Goal: Contribute content: Contribute content

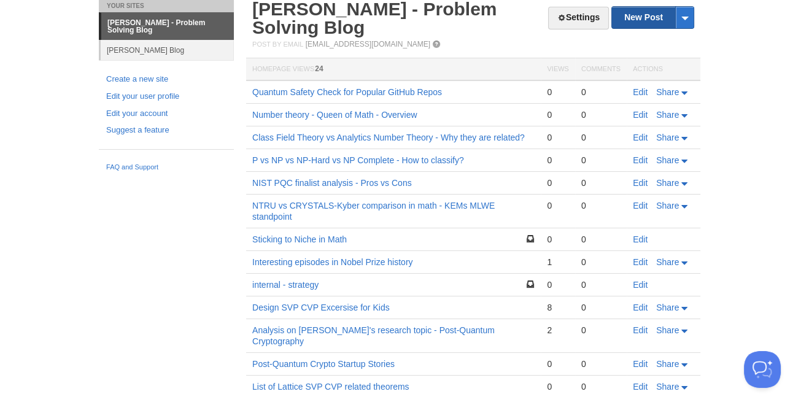
click at [641, 15] on link "New Post" at bounding box center [653, 17] width 82 height 21
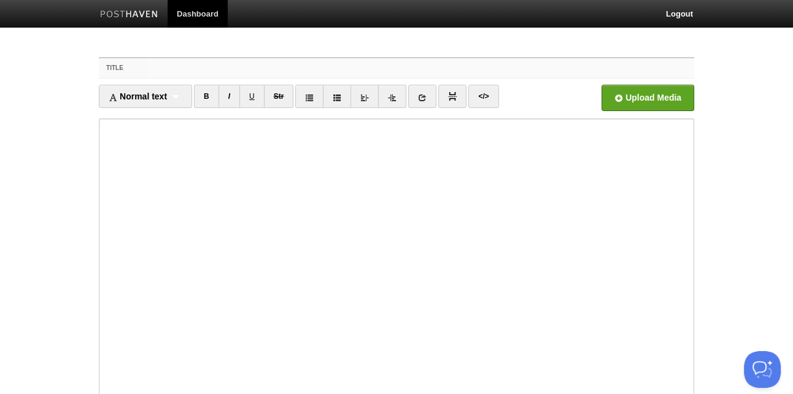
click at [166, 69] on input "Title" at bounding box center [422, 68] width 546 height 20
paste input "Information Security Professional Exam - Secure Programming Key Items and Keywo…"
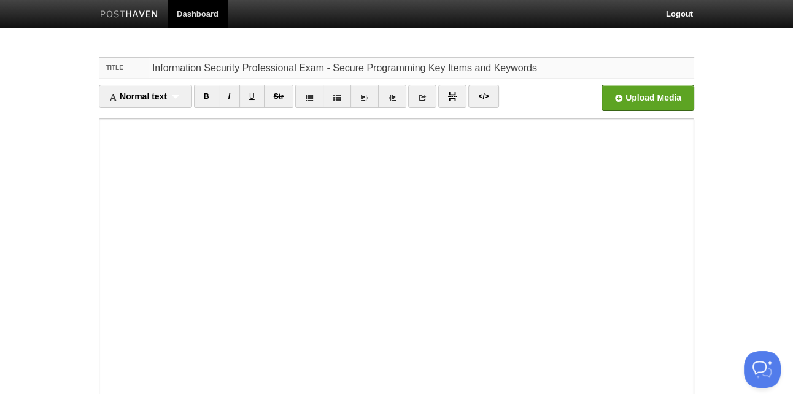
scroll to position [124, 0]
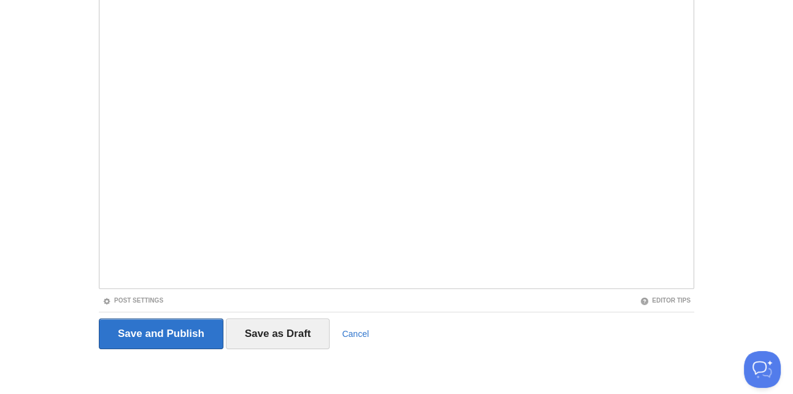
type input "Information Security Professional Exam - Secure Programming Key Items and Keywo…"
click at [182, 324] on input "Save and Publish" at bounding box center [161, 334] width 125 height 31
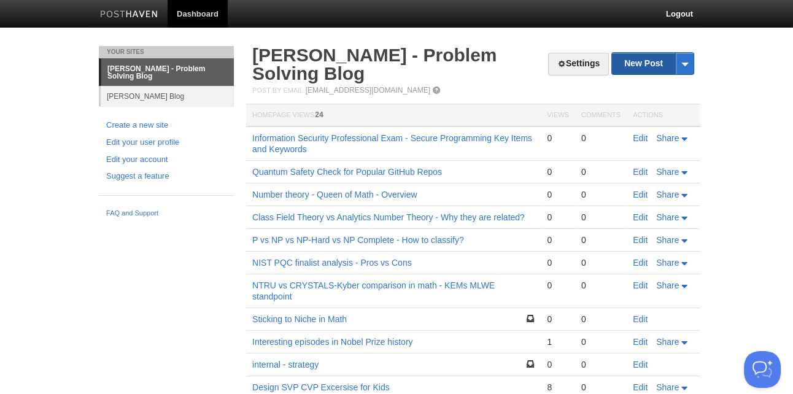
click at [650, 66] on link "New Post" at bounding box center [653, 63] width 82 height 21
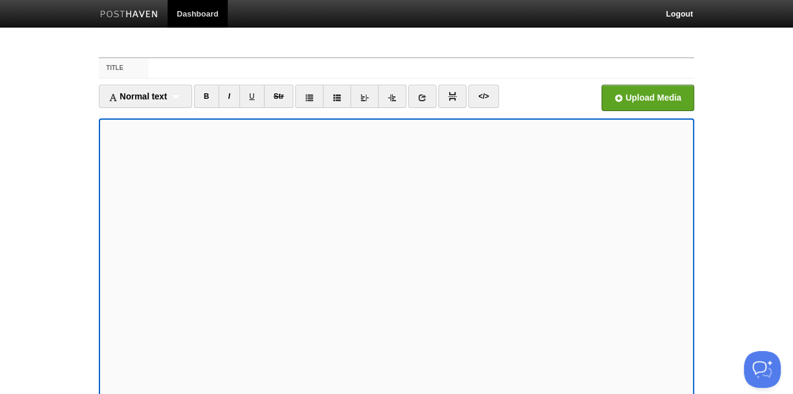
scroll to position [15, 0]
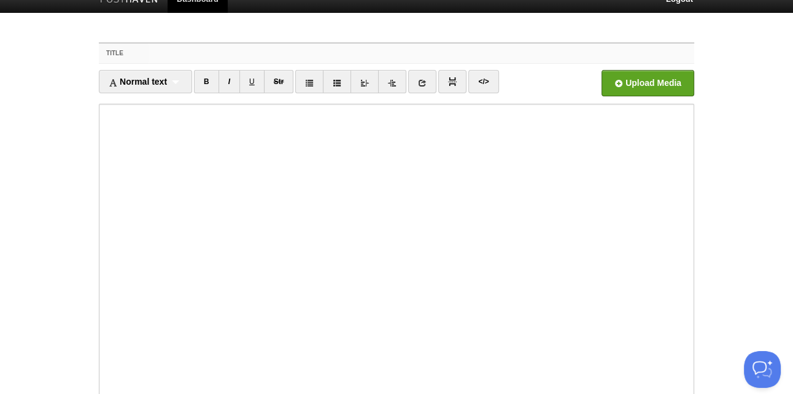
click at [350, 50] on input "Title" at bounding box center [422, 54] width 546 height 20
type input "F"
type input "Information Security Professional Exam - VPN keywords"
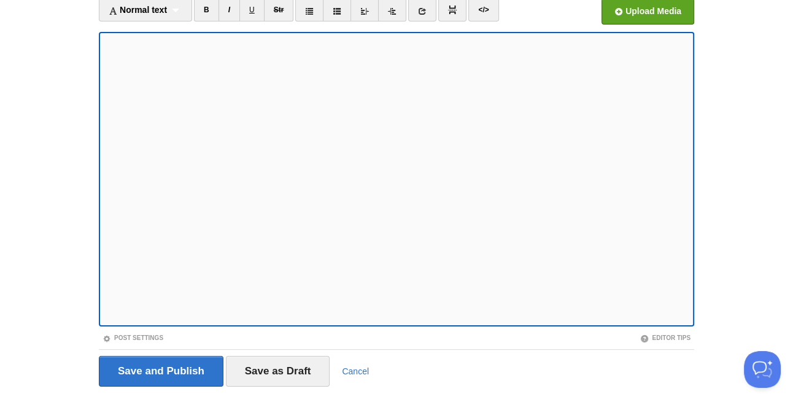
scroll to position [124, 0]
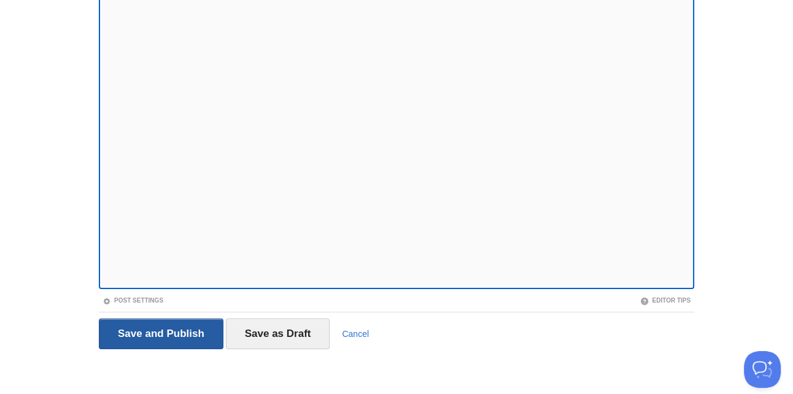
click at [176, 333] on input "Save and Publish" at bounding box center [161, 334] width 125 height 31
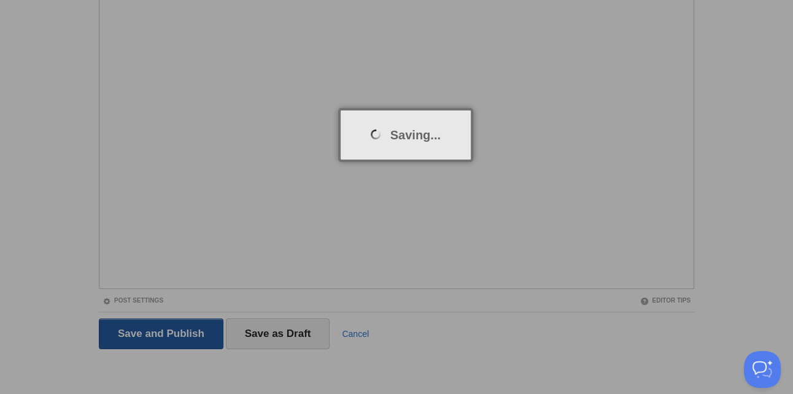
scroll to position [46, 0]
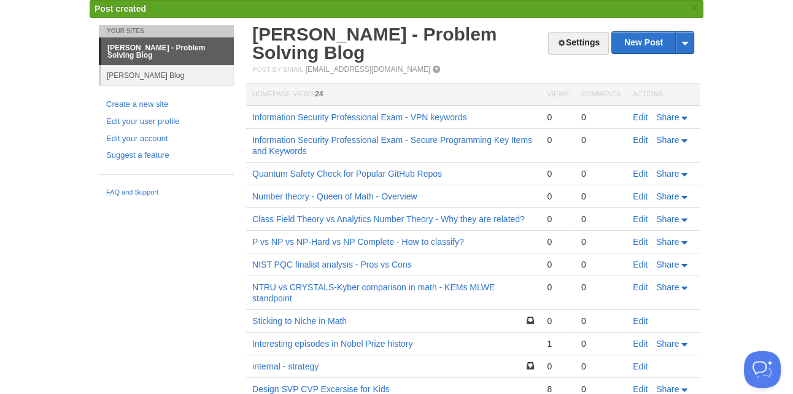
click at [642, 139] on link "Edit" at bounding box center [640, 140] width 15 height 10
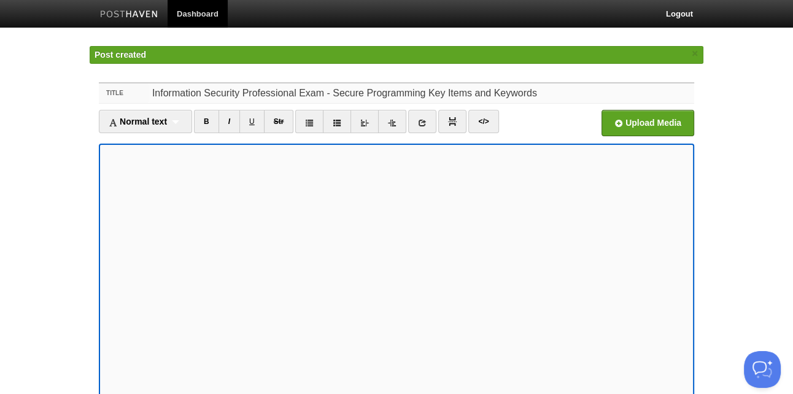
click at [430, 91] on input "Information Security Professional Exam - Secure Programming Key Items and Keywo…" at bounding box center [422, 93] width 546 height 20
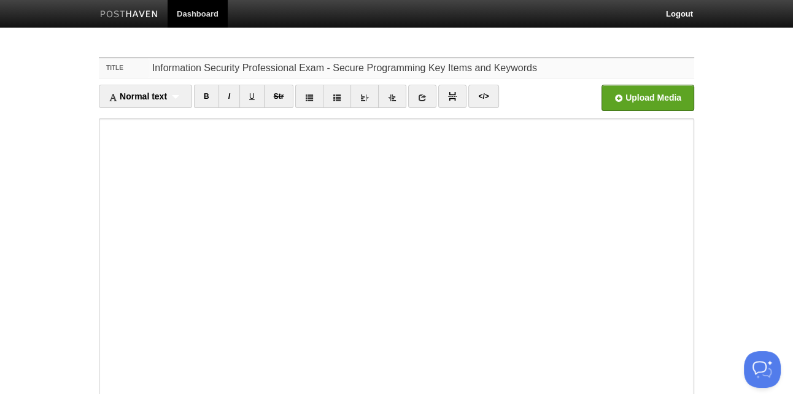
click at [482, 68] on input "Information Security Professional Exam - Secure Programming Key Items and Keywo…" at bounding box center [422, 68] width 546 height 20
type input "Information Security Professional Exam - Secure Programming Keywords"
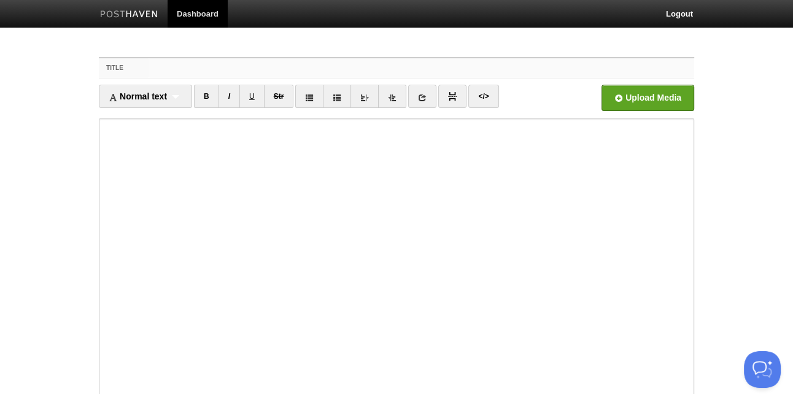
scroll to position [46, 0]
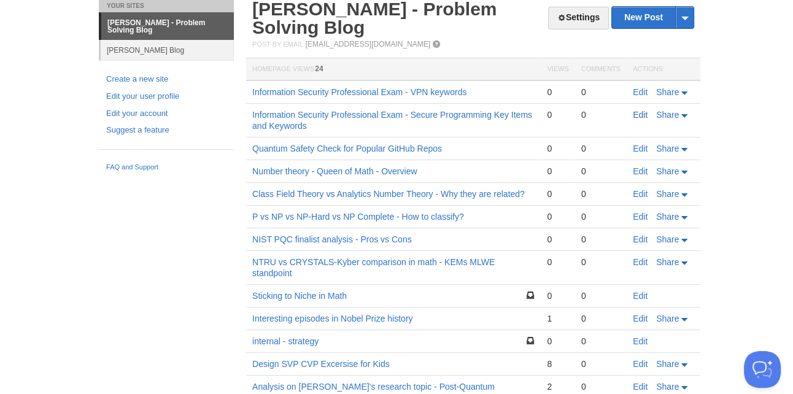
click at [643, 111] on link "Edit" at bounding box center [640, 115] width 15 height 10
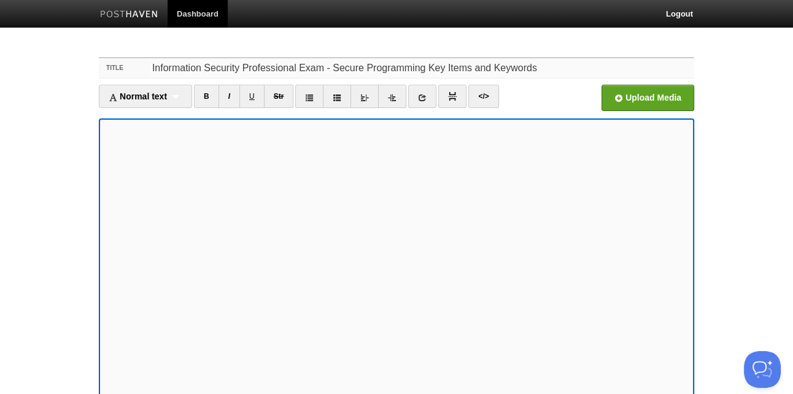
click at [526, 68] on input "Information Security Professional Exam - Secure Programming Key Items and Keywo…" at bounding box center [422, 68] width 546 height 20
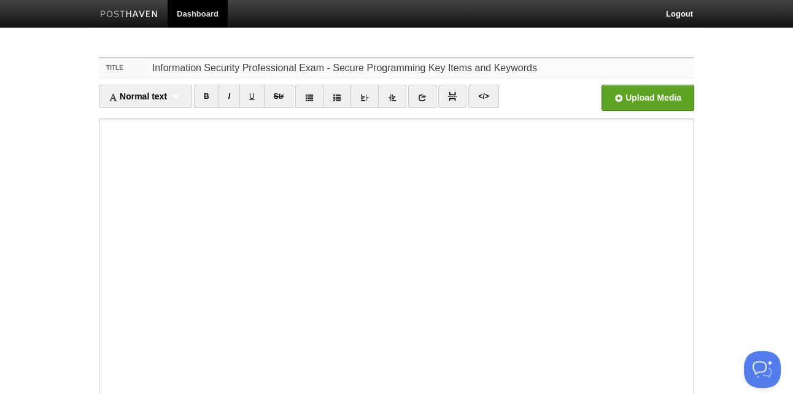
click at [549, 64] on input "Information Security Professional Exam - Secure Programming Key Items and Keywo…" at bounding box center [422, 68] width 546 height 20
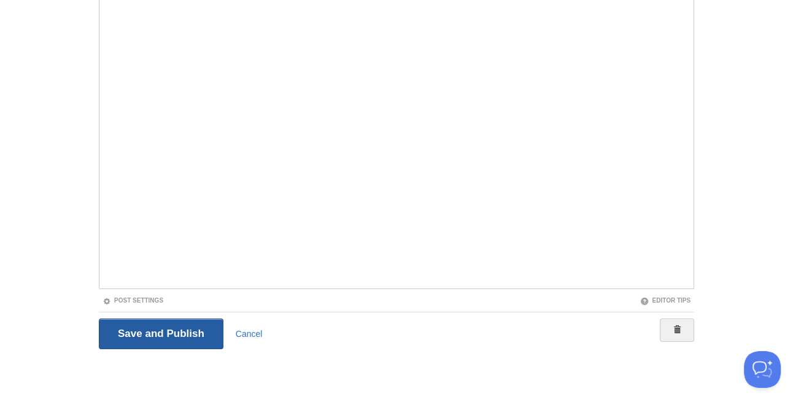
type input "Information Security Professional Exam - Secure Programming Keywords"
click at [183, 321] on input "Save and Publish" at bounding box center [161, 334] width 125 height 31
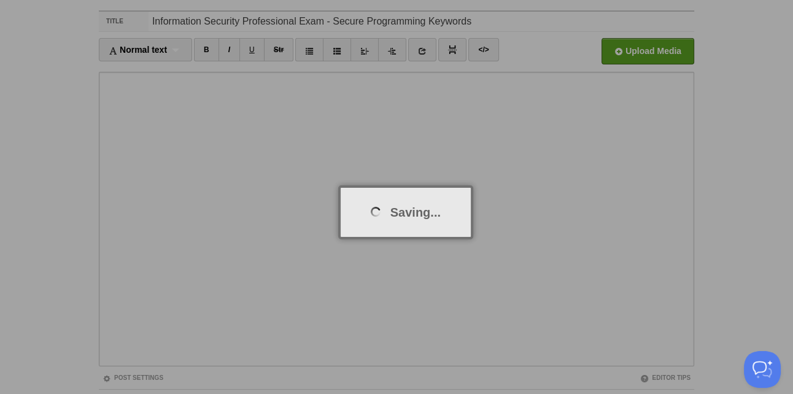
scroll to position [46, 0]
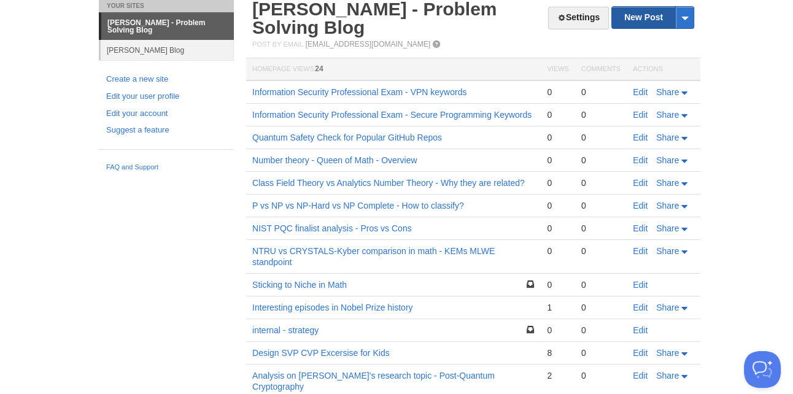
click at [647, 17] on link "New Post" at bounding box center [653, 17] width 82 height 21
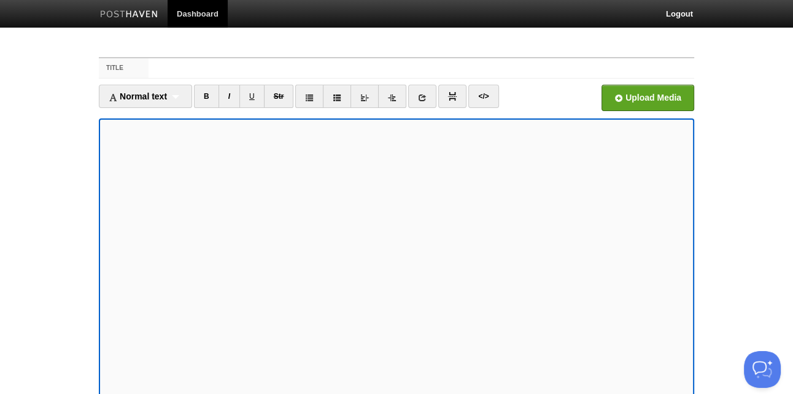
scroll to position [15, 0]
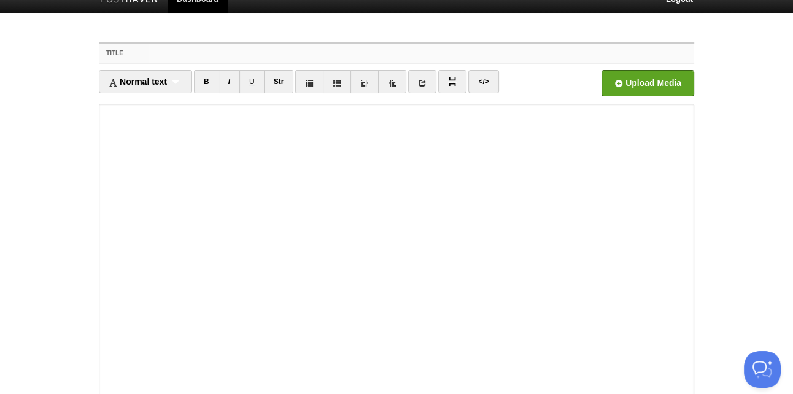
click at [198, 52] on input "Title" at bounding box center [422, 54] width 546 height 20
paste input "Information Security Specialist Exam: Key Items and Keywords for Firewall, IDS,…"
click at [290, 53] on input "Information Security Specialist Exam: Key Items and Keywords for Firewall, IDS,…" at bounding box center [422, 54] width 546 height 20
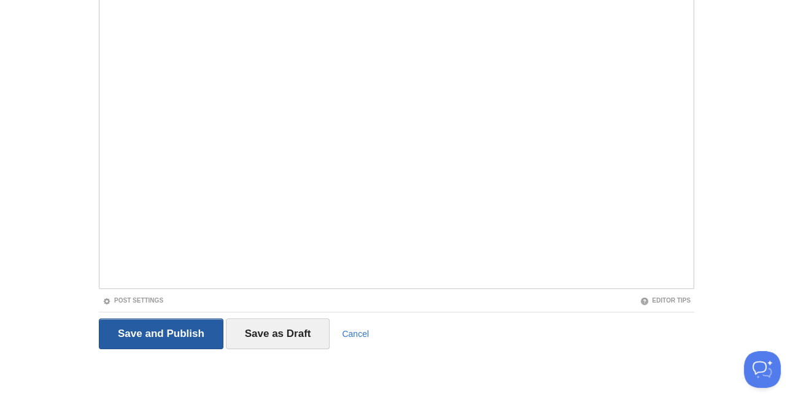
type input "Information Security Specialist Exam: Keywords for Firewall, IDS, IPS, UTM"
click at [159, 334] on input "Save and Publish" at bounding box center [161, 334] width 125 height 31
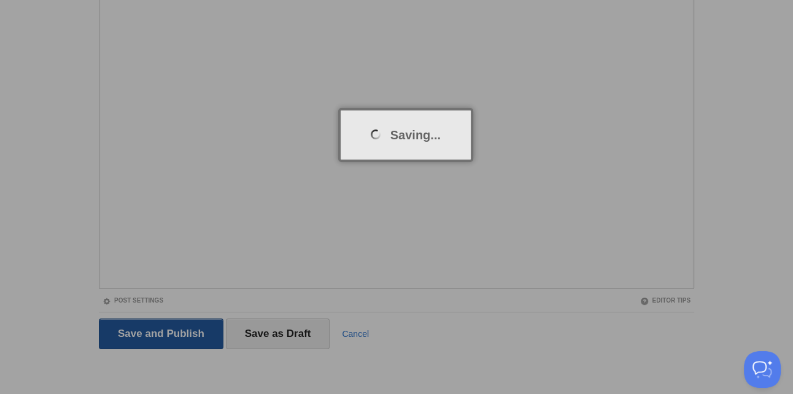
scroll to position [46, 0]
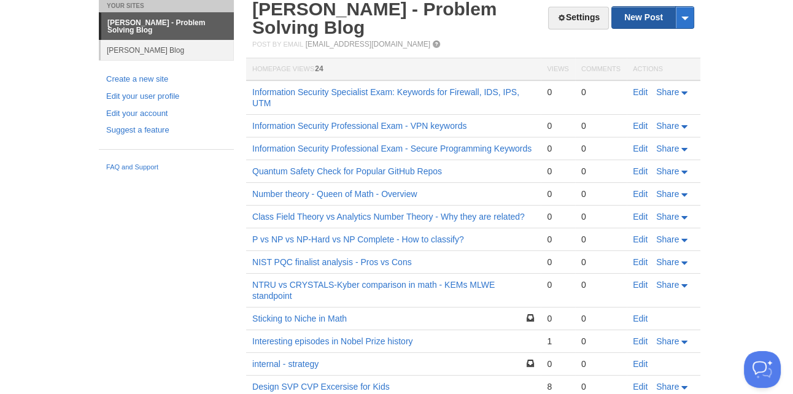
click at [647, 7] on link "New Post" at bounding box center [653, 17] width 82 height 21
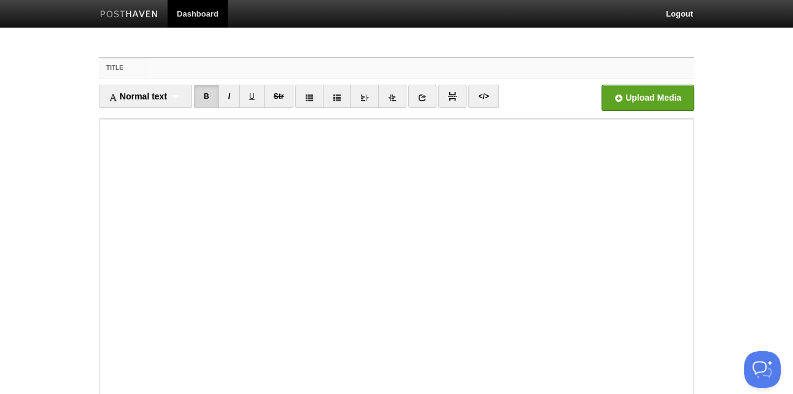
click at [298, 67] on input "Title" at bounding box center [422, 68] width 546 height 20
paste input "Information Security Officer Exam: Incident Response - Key Topics and Keywords"
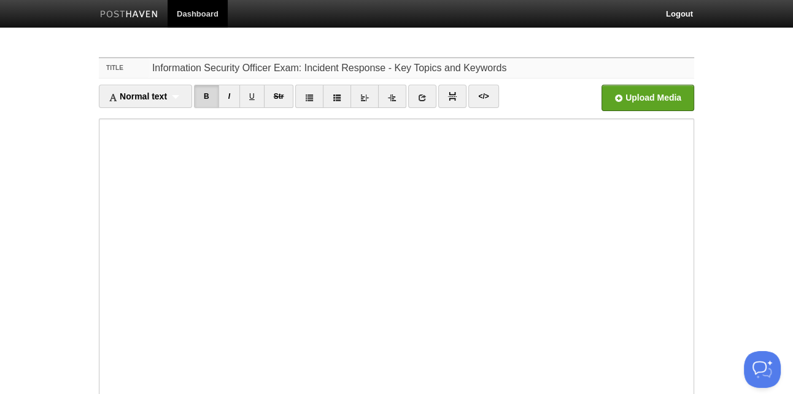
click at [293, 64] on input "Information Security Officer Exam: Incident Response - Key Topics and Keywords" at bounding box center [422, 68] width 546 height 20
click at [433, 70] on input "Information Security Specialist Exam: Incident Response - Key Topics and Keywor…" at bounding box center [422, 68] width 546 height 20
click at [467, 69] on input "Information Security Specialist Exam: Incident Response - Key Topics and Keywor…" at bounding box center [422, 68] width 546 height 20
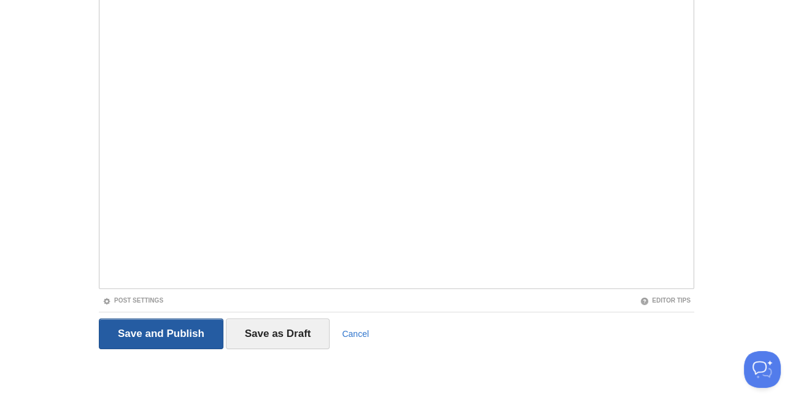
type input "Information Security Specialist Exam: Incident Response - Keywords"
click at [160, 339] on input "Save and Publish" at bounding box center [161, 334] width 125 height 31
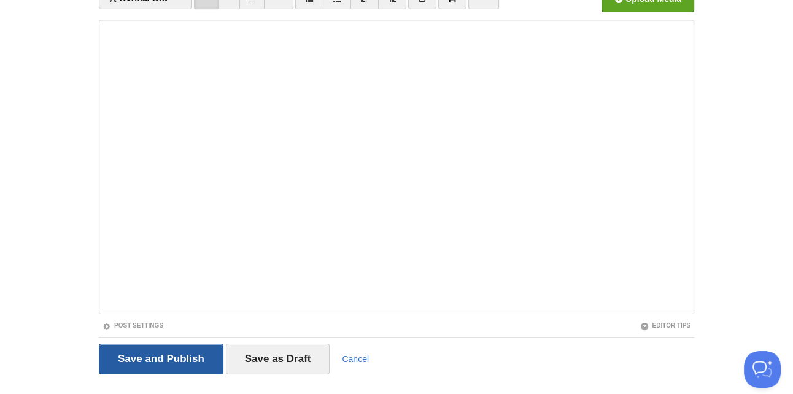
scroll to position [46, 0]
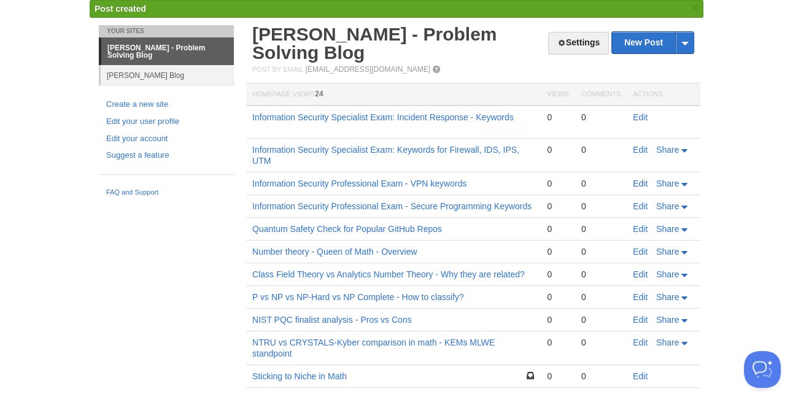
click at [642, 181] on td "Edit Share" at bounding box center [664, 184] width 74 height 23
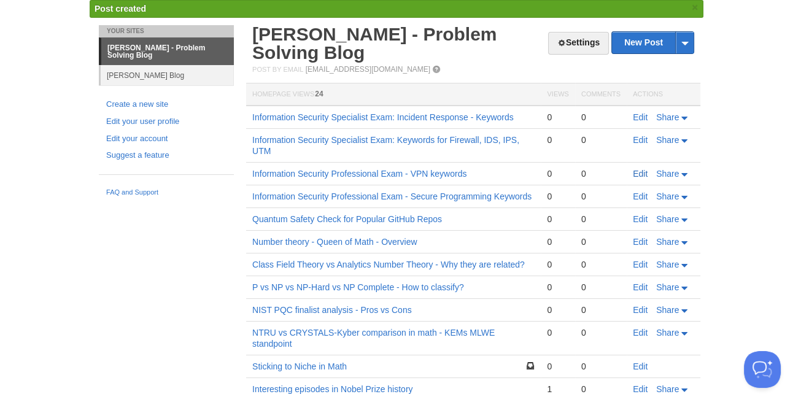
click at [640, 174] on link "Edit" at bounding box center [640, 174] width 15 height 10
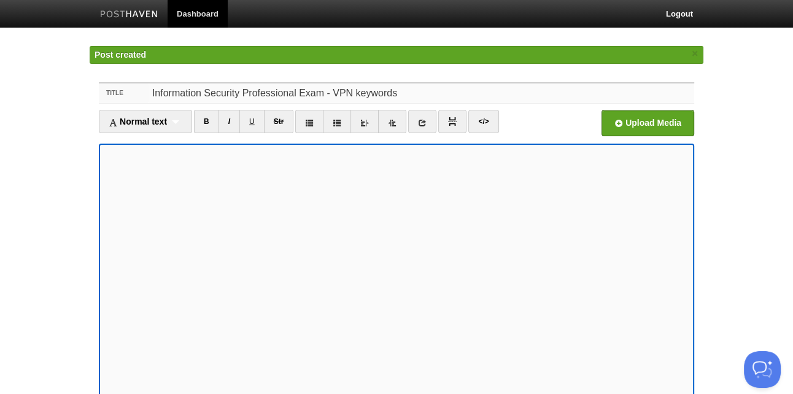
click at [224, 94] on input "Information Security Professional Exam - VPN keywords" at bounding box center [422, 93] width 546 height 20
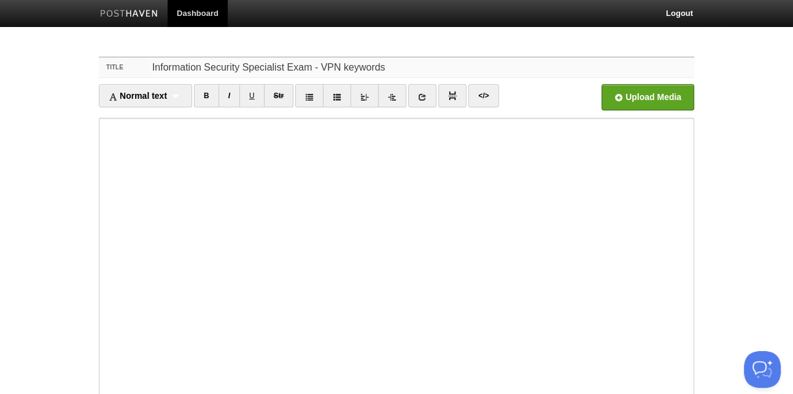
scroll to position [124, 0]
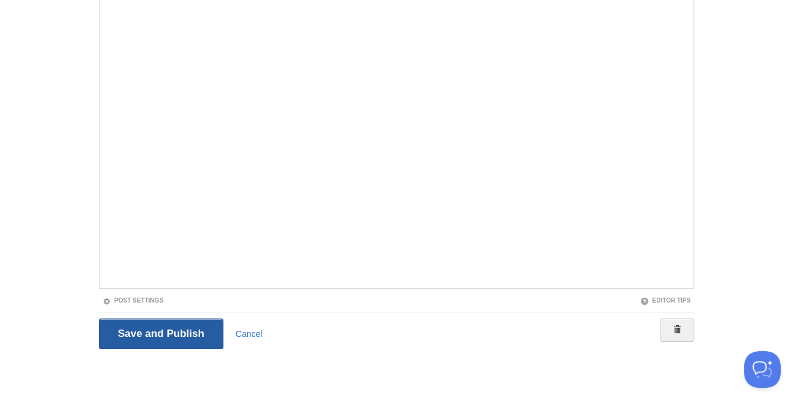
type input "Information Security Specialist Exam - VPN keywords"
click at [175, 329] on input "Save and Publish" at bounding box center [161, 334] width 125 height 31
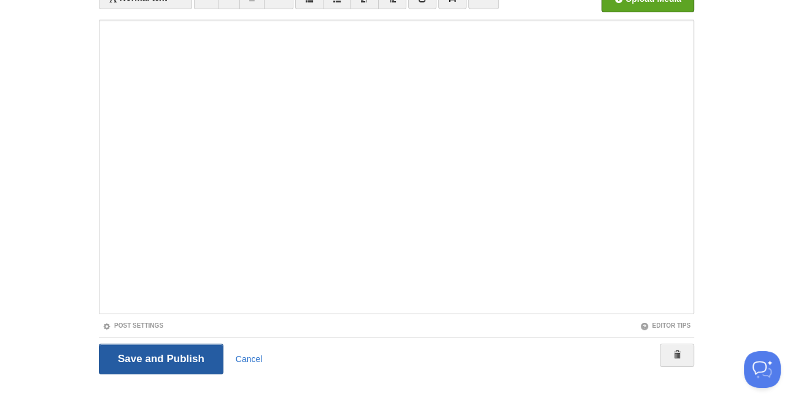
scroll to position [46, 0]
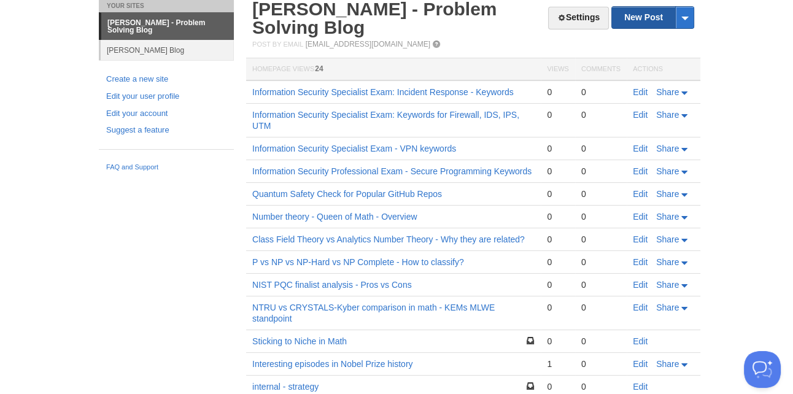
click at [649, 23] on link "New Post" at bounding box center [653, 17] width 82 height 21
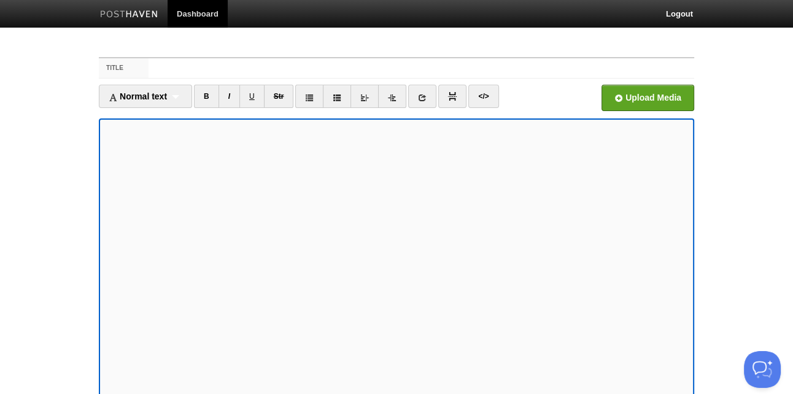
scroll to position [15, 0]
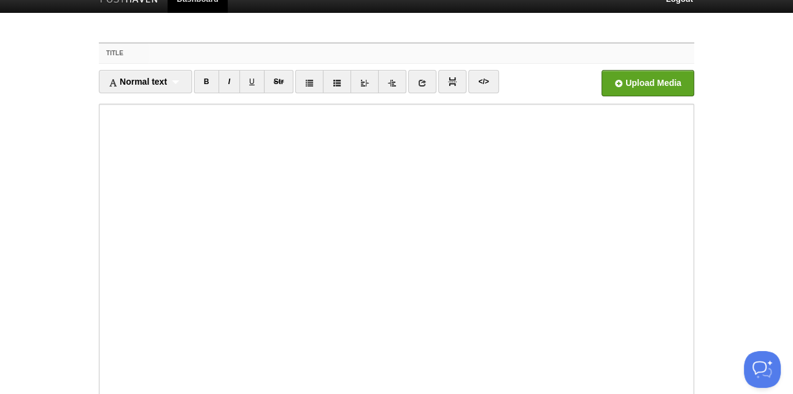
click at [197, 50] on input "Title" at bounding box center [422, 54] width 546 height 20
paste input "情報処理安全確保支援士試験 - 科目の概要と項目別詳細"
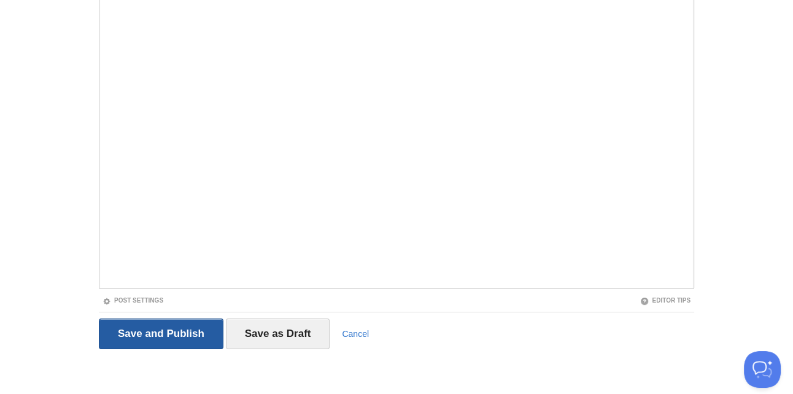
type input "情報処理安全確保支援士試験 - 科目の概要と項目別詳細"
click at [165, 332] on input "Save and Publish" at bounding box center [161, 334] width 125 height 31
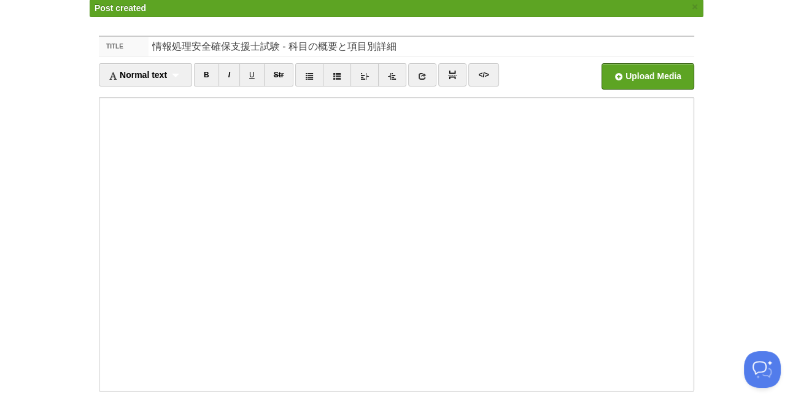
scroll to position [46, 0]
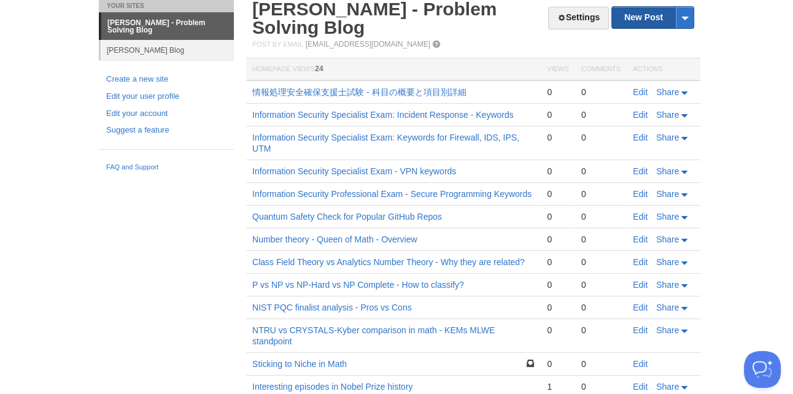
click at [648, 21] on link "New Post" at bounding box center [653, 17] width 82 height 21
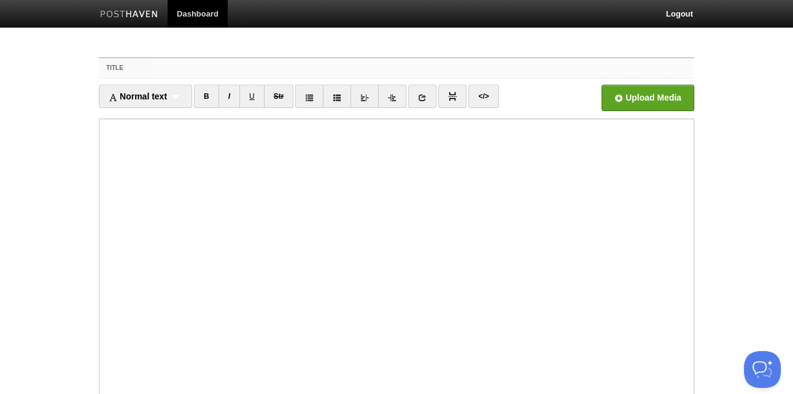
click at [244, 64] on input "Title" at bounding box center [422, 68] width 546 height 20
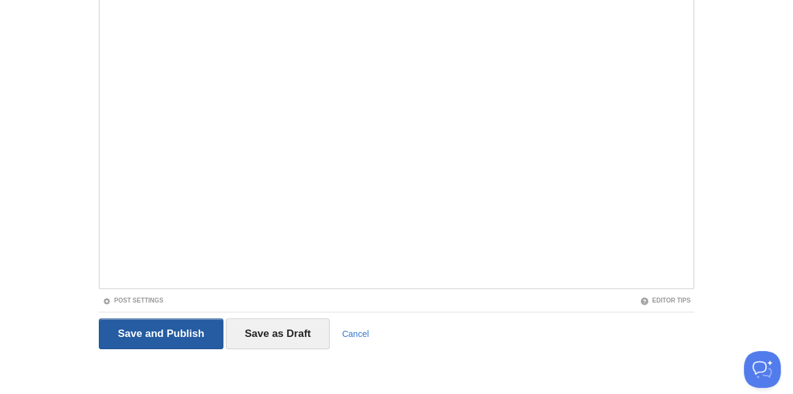
type input "Information Security Specialist Exam - Physical Security"
click at [164, 335] on input "Save and Publish" at bounding box center [161, 334] width 125 height 31
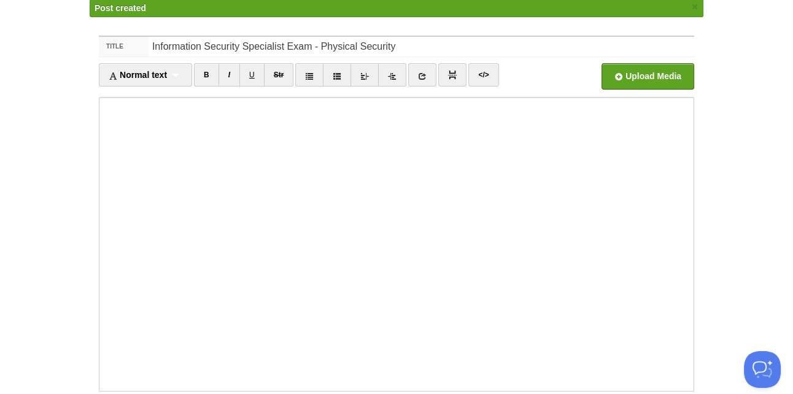
scroll to position [46, 0]
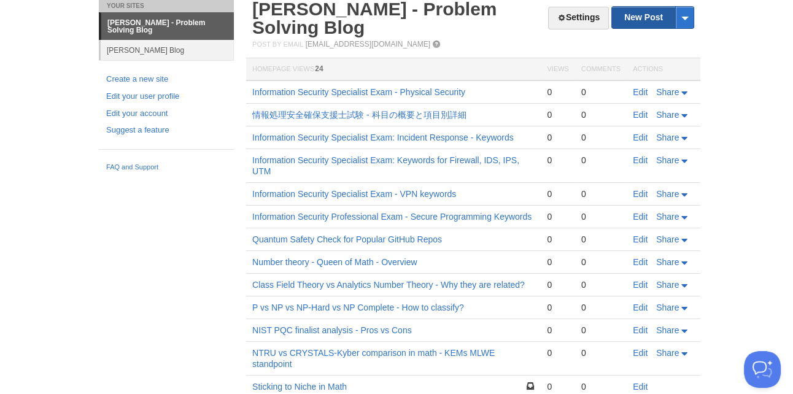
click at [647, 21] on link "New Post" at bounding box center [653, 17] width 82 height 21
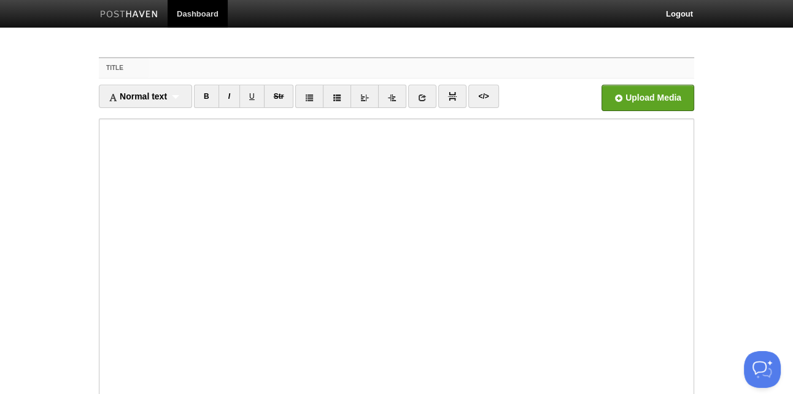
click at [166, 66] on input "Title" at bounding box center [422, 68] width 546 height 20
paste input "Information Security Professional Exam Server Security Topics - Key Points and …"
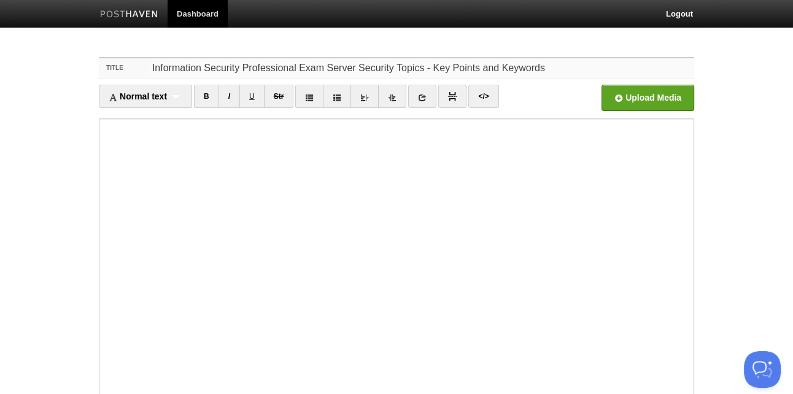
click at [323, 72] on input "Information Security Professional Exam Server Security Topics - Key Points and …" at bounding box center [422, 68] width 546 height 20
click at [495, 68] on input "Information Security Professional Exam - Server Security Topics - Key Points an…" at bounding box center [422, 68] width 546 height 20
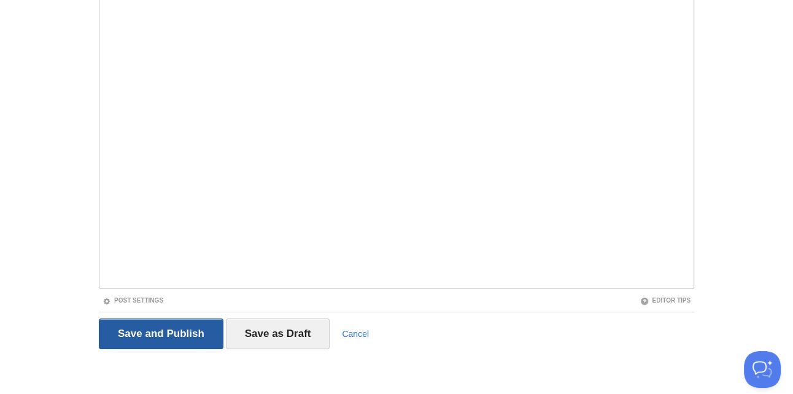
type input "Information Security Professional Exam - Server Security Keywords"
click at [154, 333] on input "Save and Publish" at bounding box center [161, 334] width 125 height 31
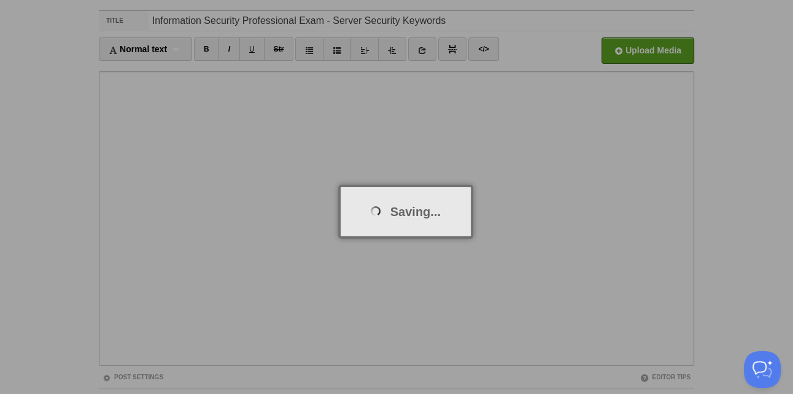
scroll to position [46, 0]
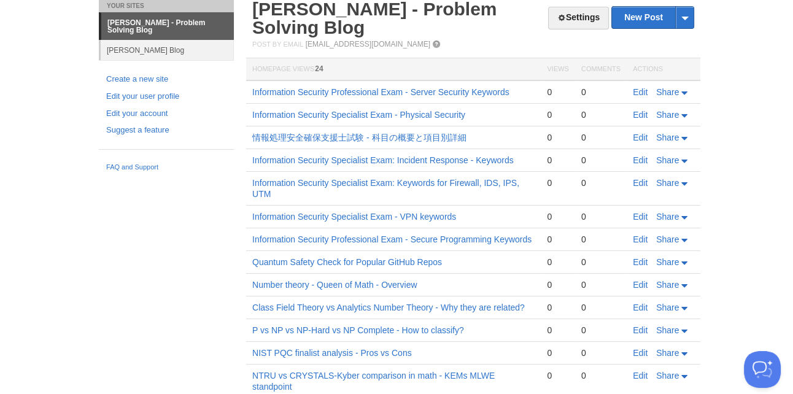
click at [654, 22] on link "New Post" at bounding box center [653, 17] width 82 height 21
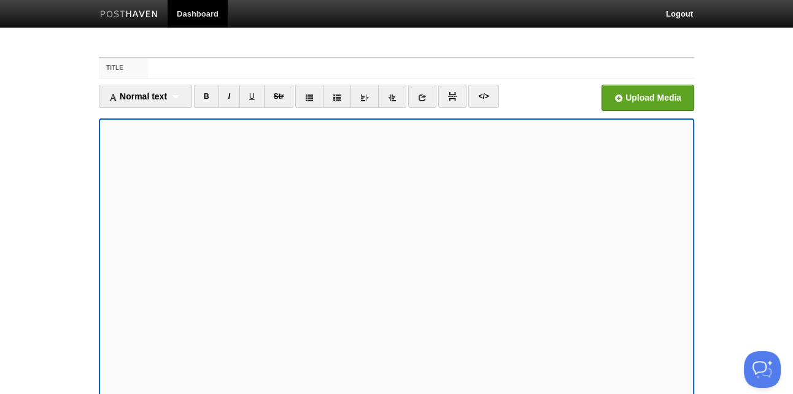
scroll to position [15, 0]
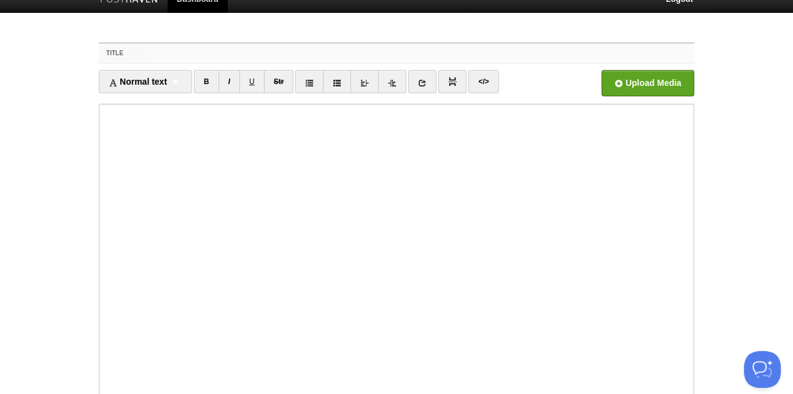
click at [184, 52] on input "Title" at bounding box center [422, 54] width 546 height 20
paste input "Information Security Support Professional Exam - PKI Key Items List"
click at [324, 55] on input "Information Security Support Professional Exam - PKI Key Items List" at bounding box center [422, 54] width 546 height 20
click at [277, 53] on input "Information Security Support Professional Exam - PKI Key Items List" at bounding box center [422, 54] width 546 height 20
drag, startPoint x: 404, startPoint y: 54, endPoint x: 363, endPoint y: 55, distance: 41.2
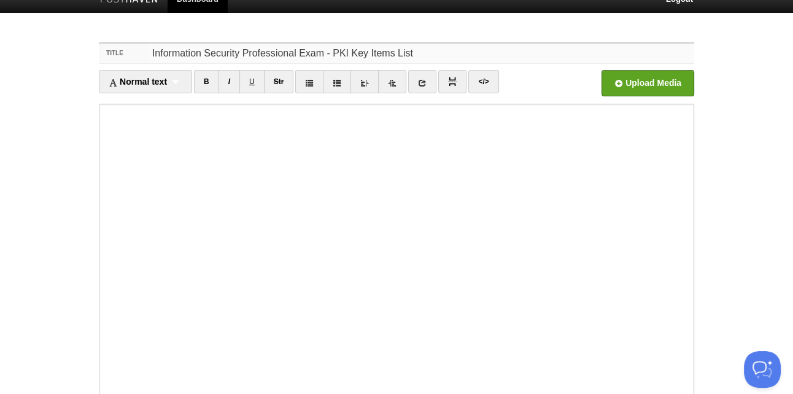
click at [363, 55] on input "Information Security Professional Exam - PKI Key Items List" at bounding box center [422, 54] width 546 height 20
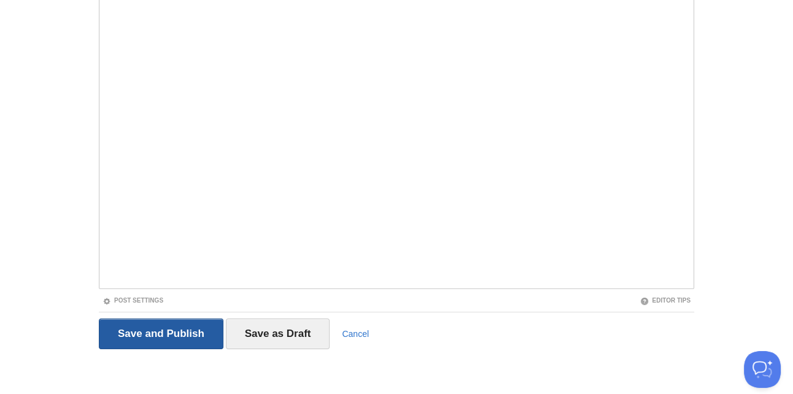
type input "Information Security Professional Exam - PKI Keyword"
click at [157, 325] on input "Save and Publish" at bounding box center [161, 334] width 125 height 31
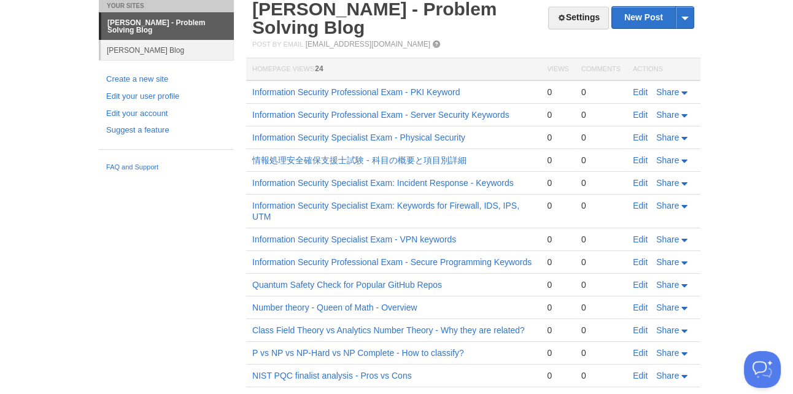
scroll to position [14, 0]
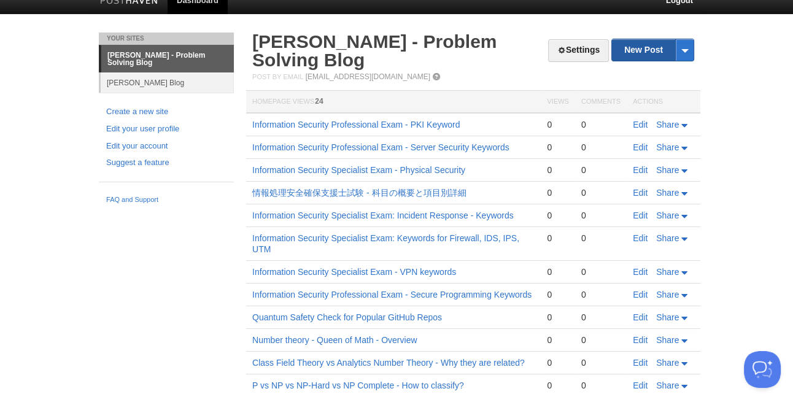
click at [652, 52] on link "New Post" at bounding box center [653, 49] width 82 height 21
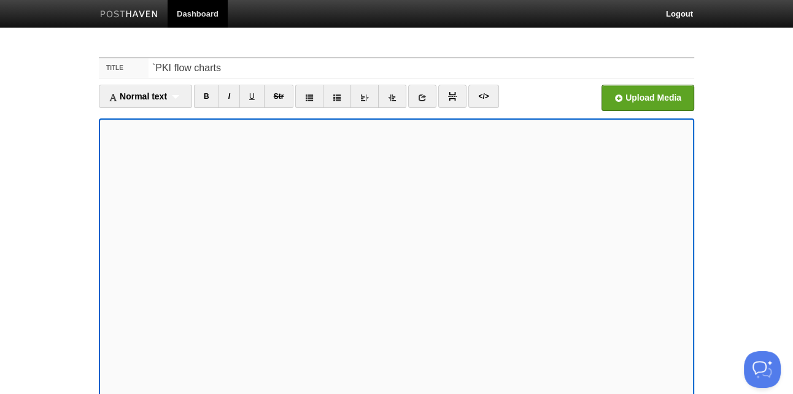
scroll to position [15, 0]
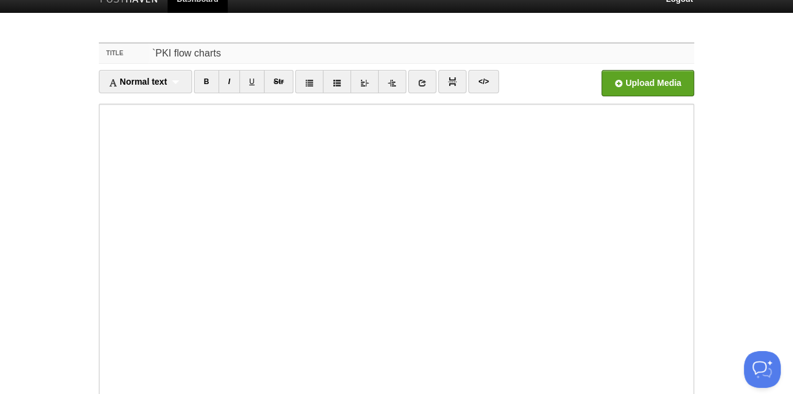
drag, startPoint x: 240, startPoint y: 52, endPoint x: 67, endPoint y: 40, distance: 173.6
click at [68, 40] on body "Dashboard Logout Post created × Post created × Post created × Post created × Po…" at bounding box center [396, 244] width 793 height 519
paste input "PKI: Theory vs Real-World Operations - Text-Based Flowchart Comparison"
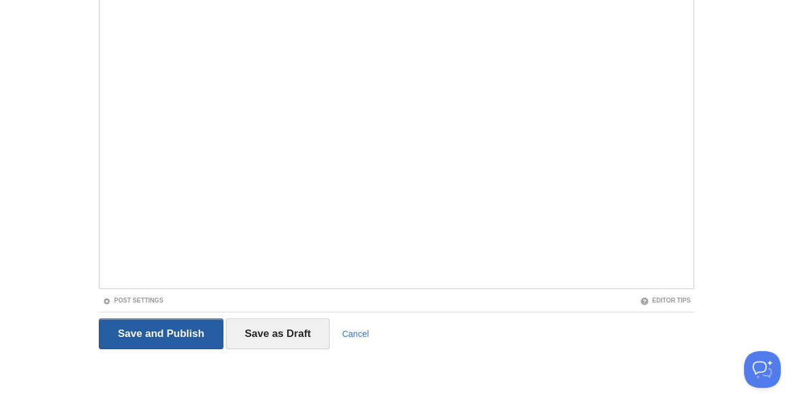
type input "PKI: Theory vs Real-World Operations - Text-Based Flowchart Comparison"
click at [171, 334] on input "Save and Publish" at bounding box center [161, 334] width 125 height 31
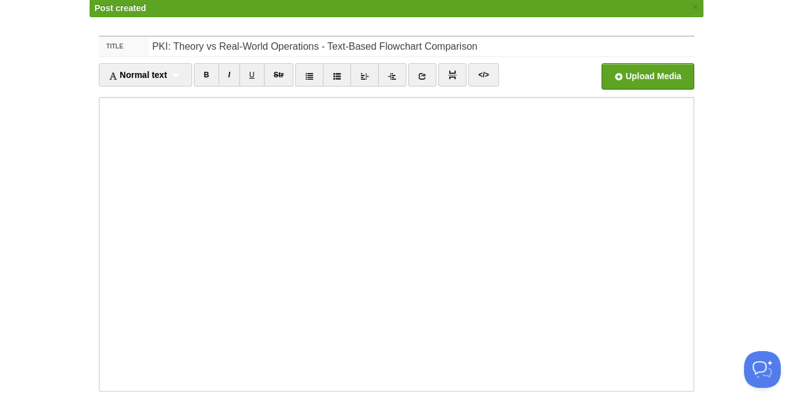
scroll to position [46, 0]
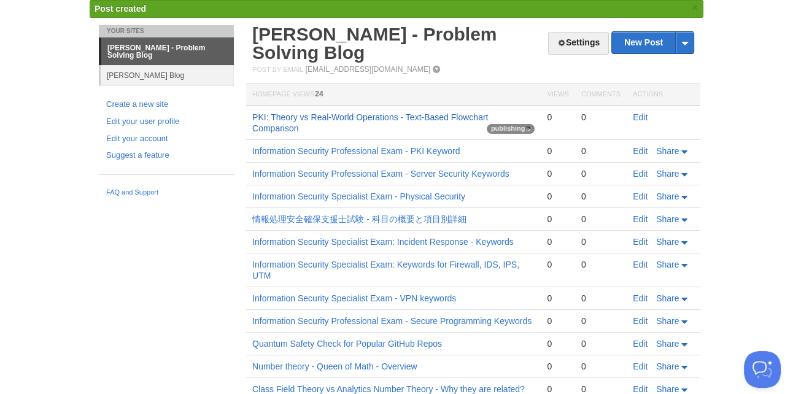
click at [427, 114] on link "PKI: Theory vs Real-World Operations - Text-Based Flowchart Comparison" at bounding box center [370, 122] width 236 height 21
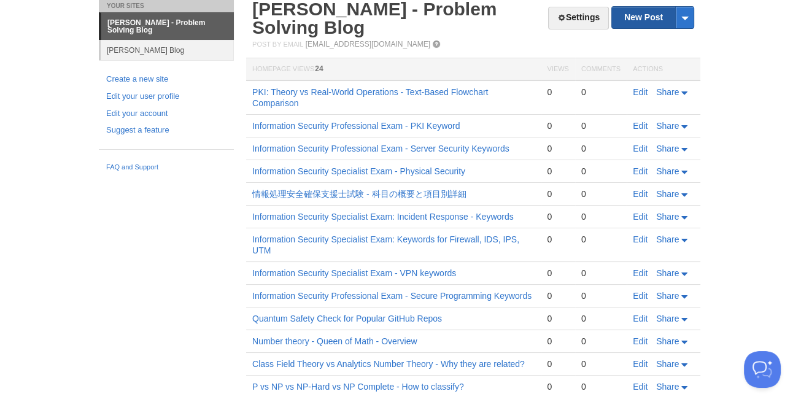
click at [645, 10] on link "New Post" at bounding box center [653, 17] width 82 height 21
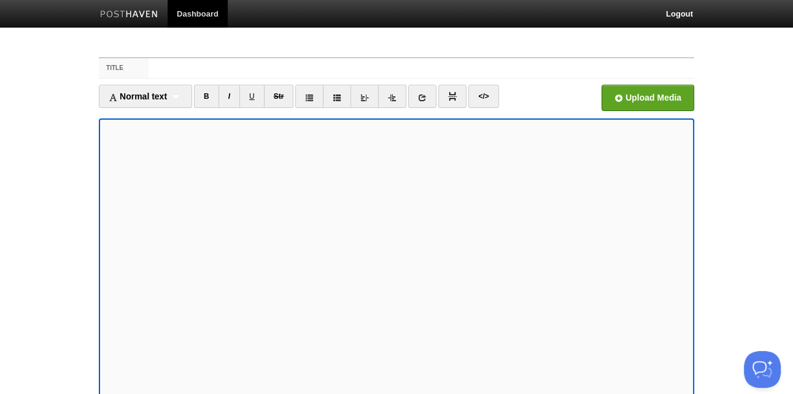
scroll to position [15, 0]
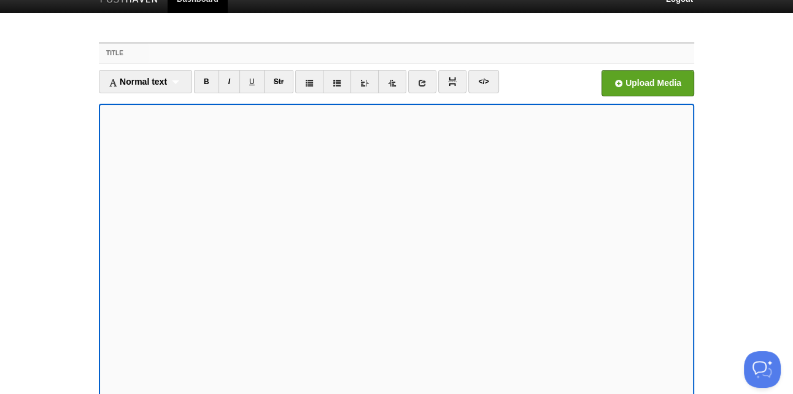
click at [165, 52] on input "Title" at bounding box center [422, 54] width 546 height 20
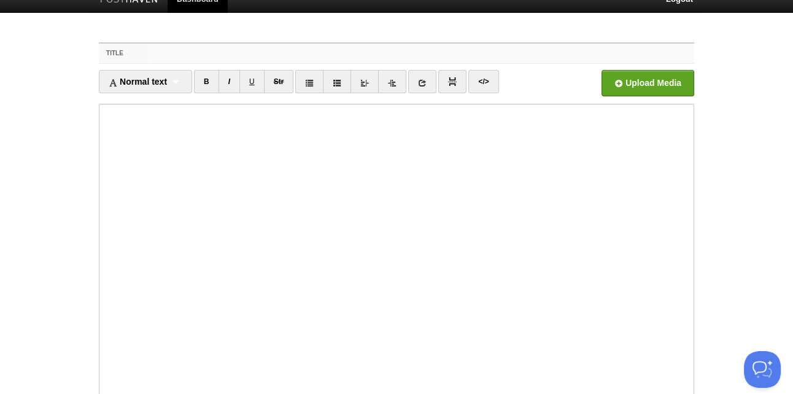
paste input "PKI System - Text-Based Flowchart"
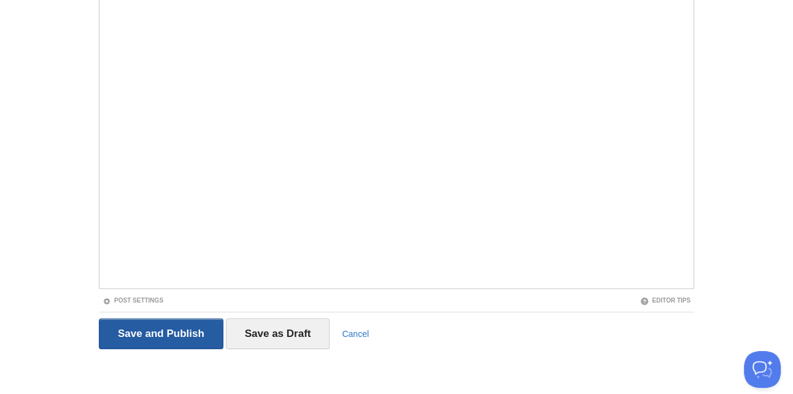
type input "PKI System - Text-Based Flowchart"
click at [187, 324] on input "Save and Publish" at bounding box center [161, 334] width 125 height 31
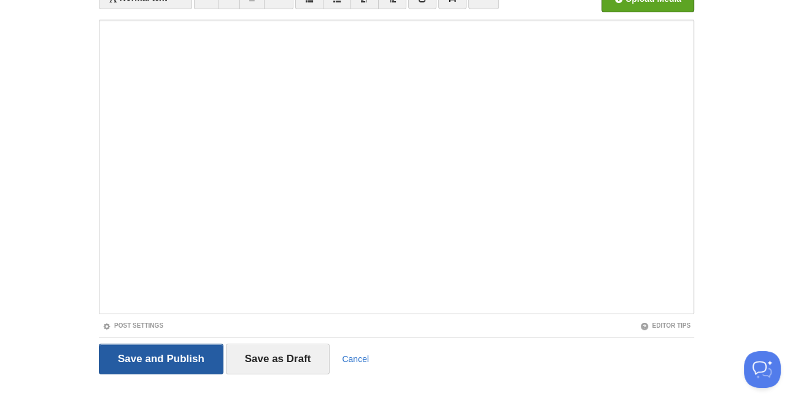
scroll to position [46, 0]
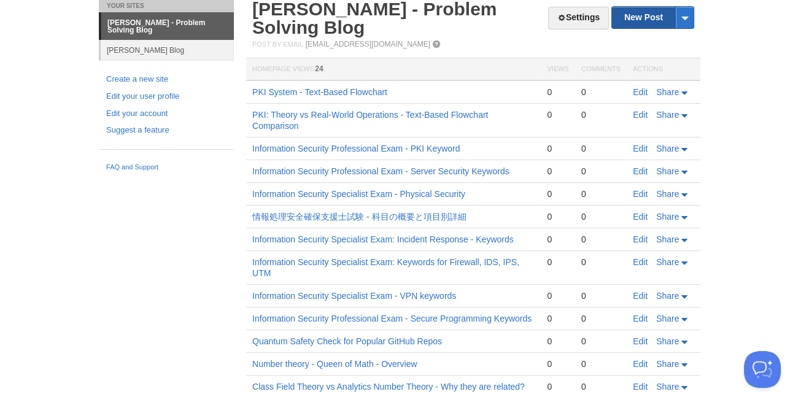
click at [650, 18] on link "New Post" at bounding box center [653, 17] width 82 height 21
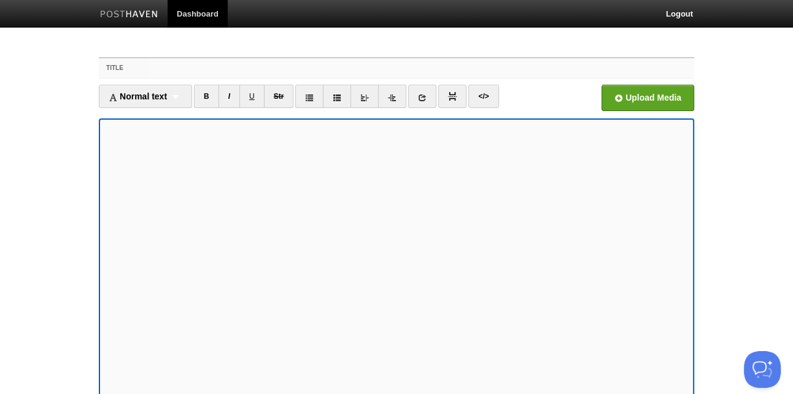
click at [224, 71] on input "Title" at bounding box center [422, 68] width 546 height 20
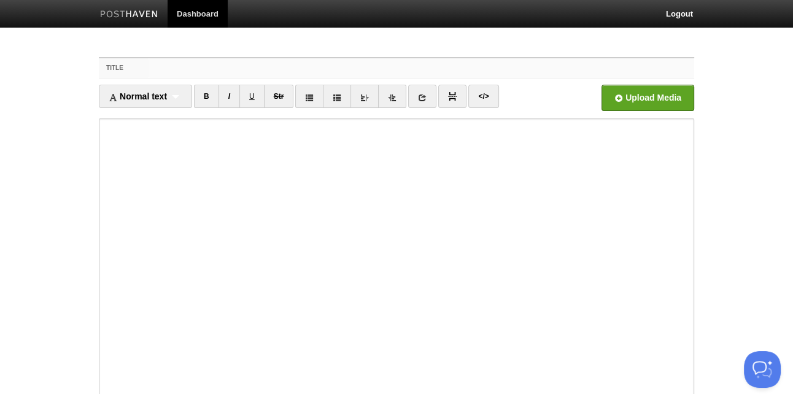
paste input "PKI と Proxy Server の SSL/TLS 通信フロー"
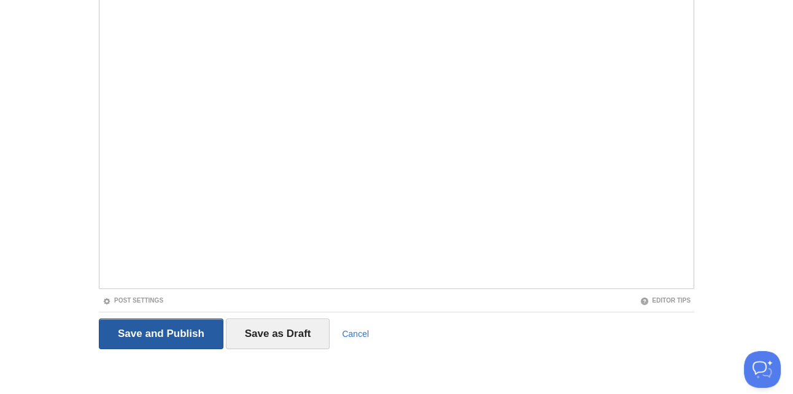
type input "PKI と Proxy Server の SSL/TLS 通信フロー"
click at [161, 335] on input "Save and Publish" at bounding box center [161, 334] width 125 height 31
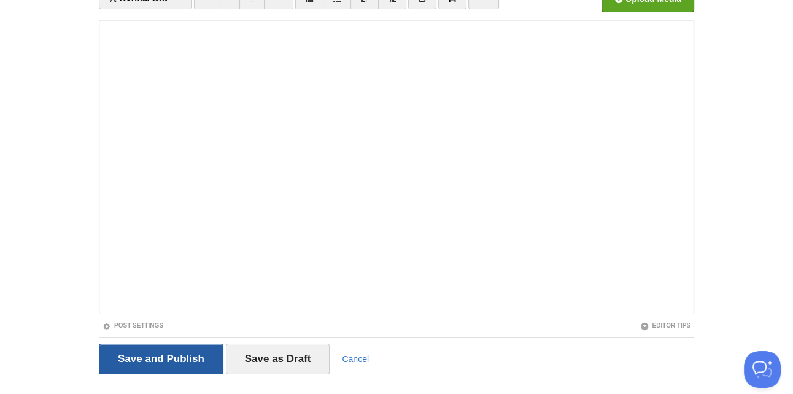
scroll to position [46, 0]
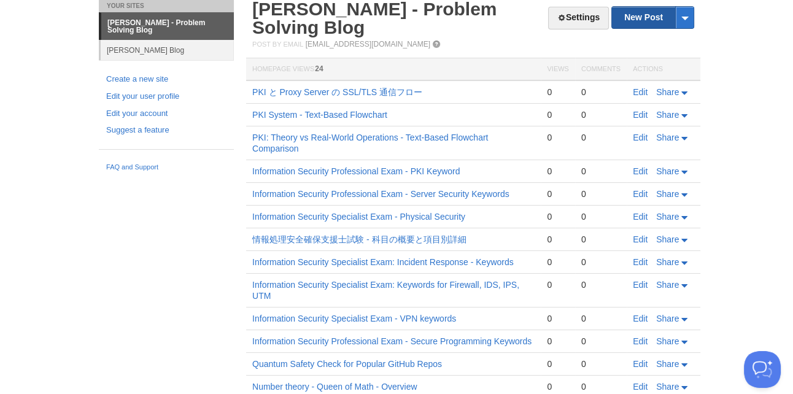
click at [651, 18] on link "New Post" at bounding box center [653, 17] width 82 height 21
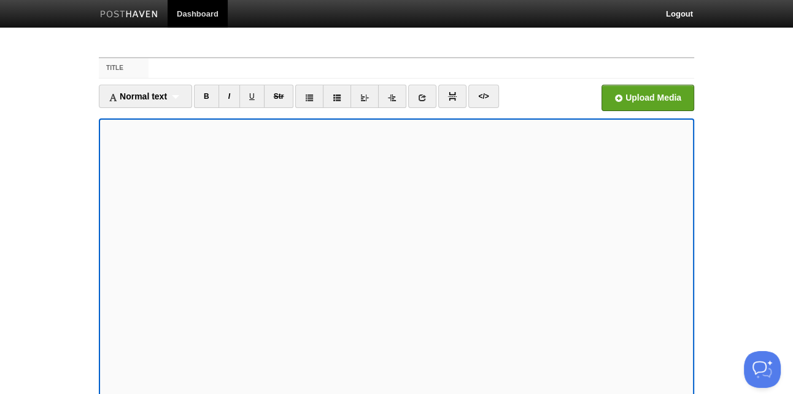
scroll to position [15, 0]
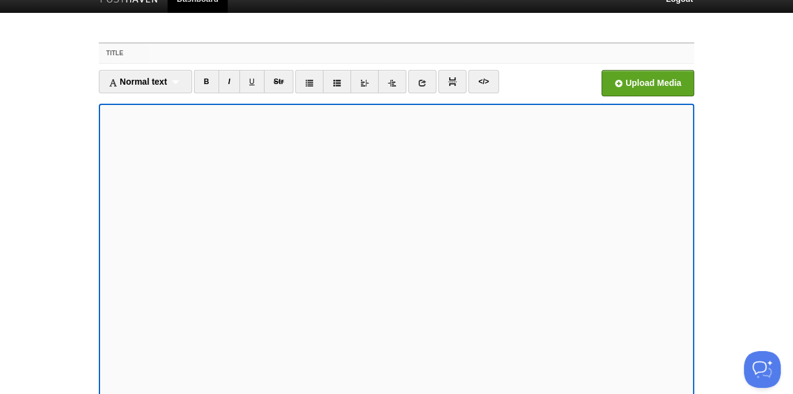
click at [233, 54] on input "Title" at bounding box center [422, 54] width 546 height 20
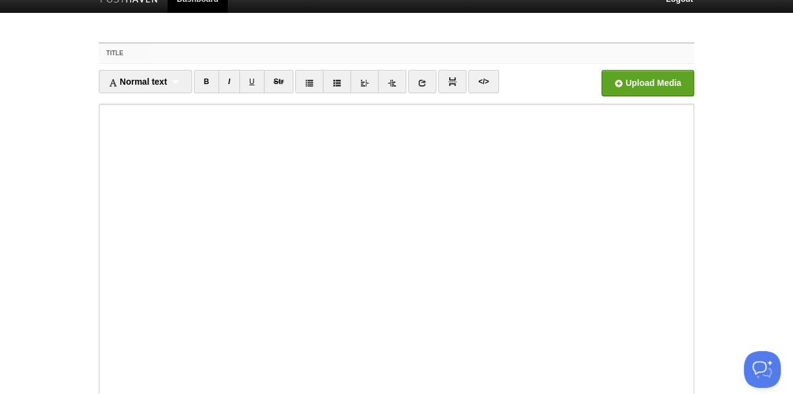
paste input "PKI SSL/TLS通信シーケンスのテキストベースフローチャート"
click at [351, 55] on input "PKI SSL/TLS通信シーケンスのテキストベースフローチャート" at bounding box center [422, 54] width 546 height 20
type input "PKI SSL/TLS通信シーケンスのフローチャート"
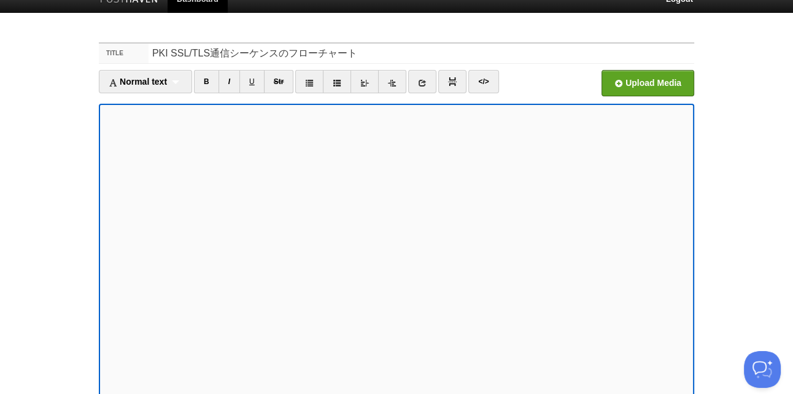
scroll to position [124, 0]
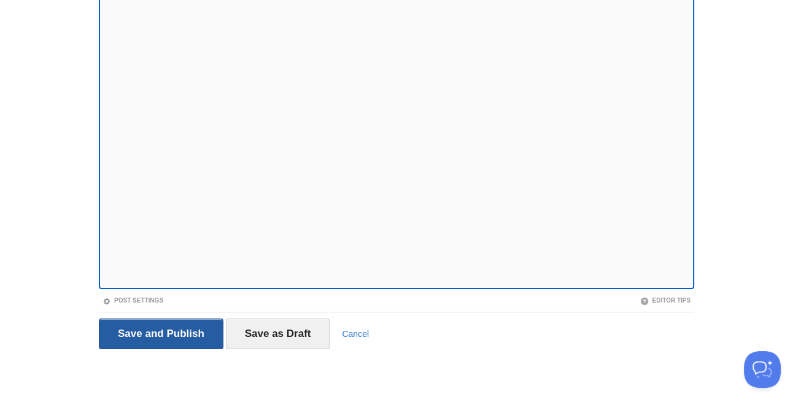
click at [188, 339] on input "Save and Publish" at bounding box center [161, 334] width 125 height 31
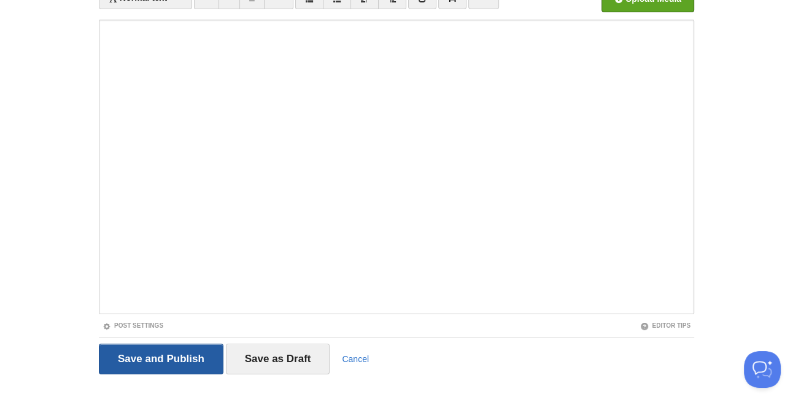
scroll to position [46, 0]
